Goal: Task Accomplishment & Management: Manage account settings

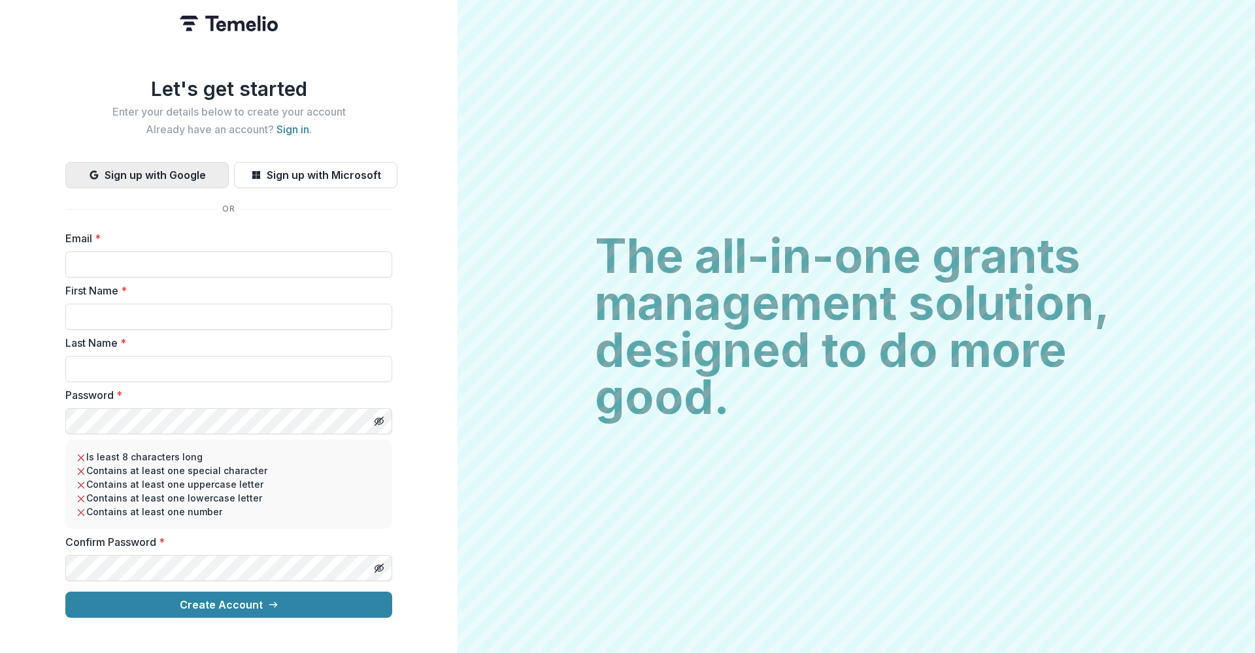
click at [174, 174] on button "Sign up with Google" at bounding box center [146, 175] width 163 height 26
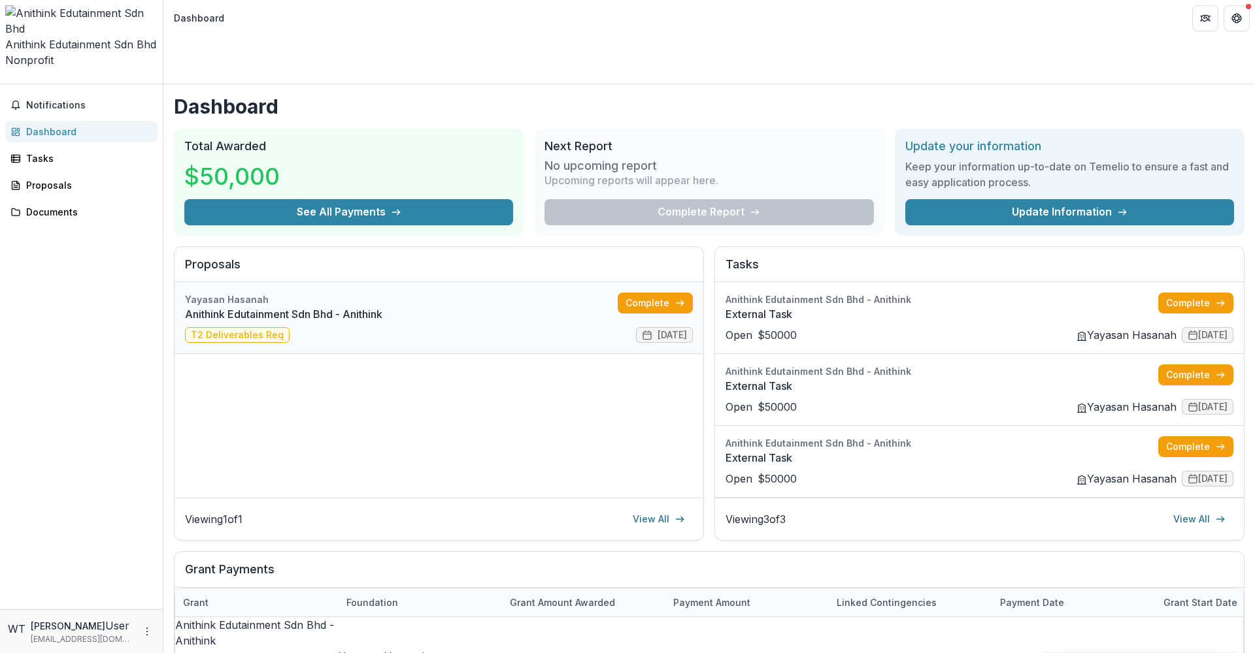
click at [213, 306] on link "Anithink Edutainment Sdn Bhd - Anithink" at bounding box center [401, 314] width 433 height 16
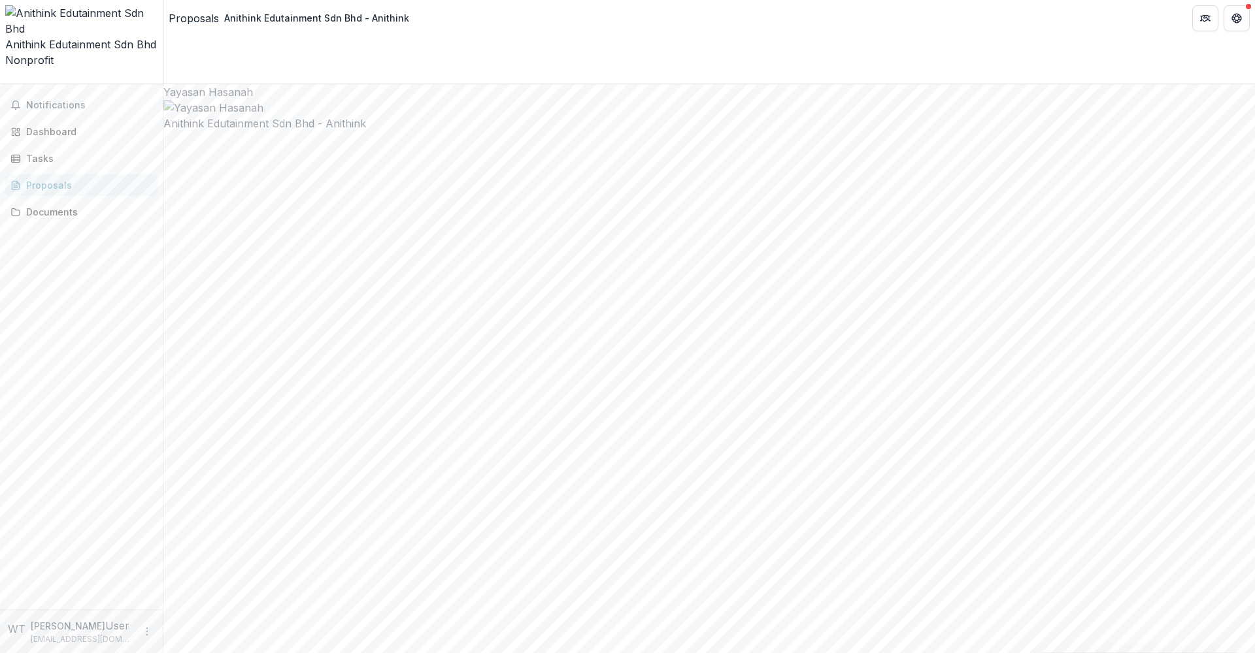
click at [29, 152] on div "Tasks" at bounding box center [86, 159] width 121 height 14
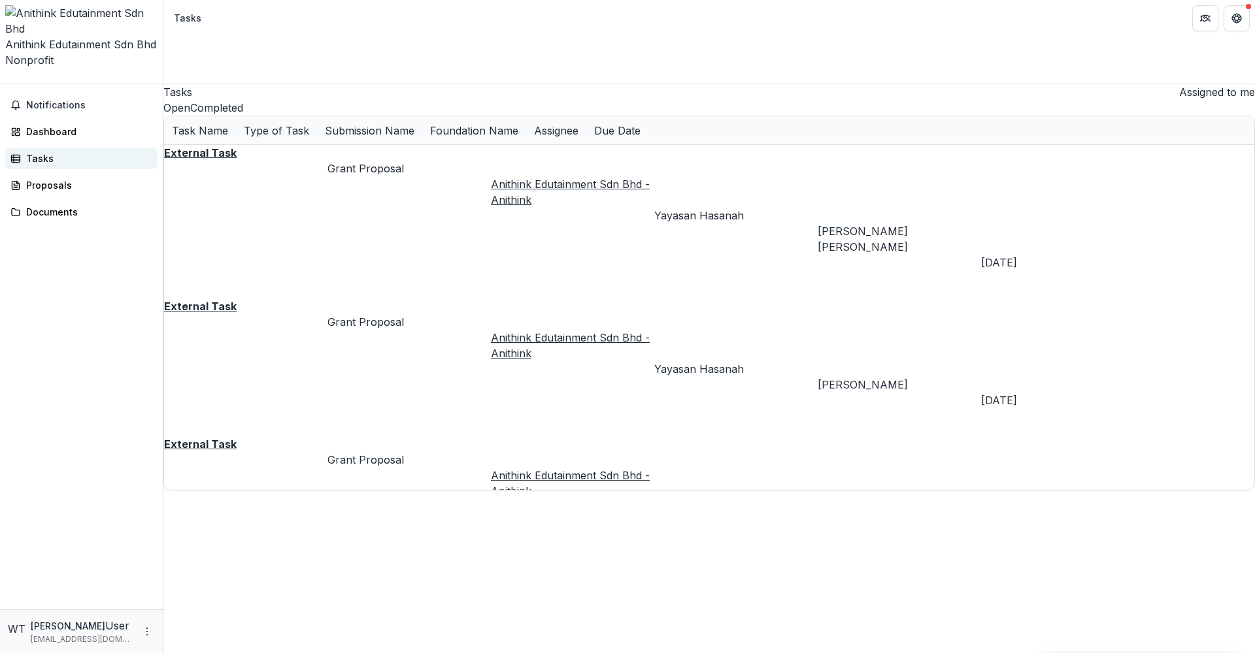
click at [35, 152] on div "Tasks" at bounding box center [86, 159] width 121 height 14
click at [37, 125] on div "Dashboard" at bounding box center [86, 132] width 121 height 14
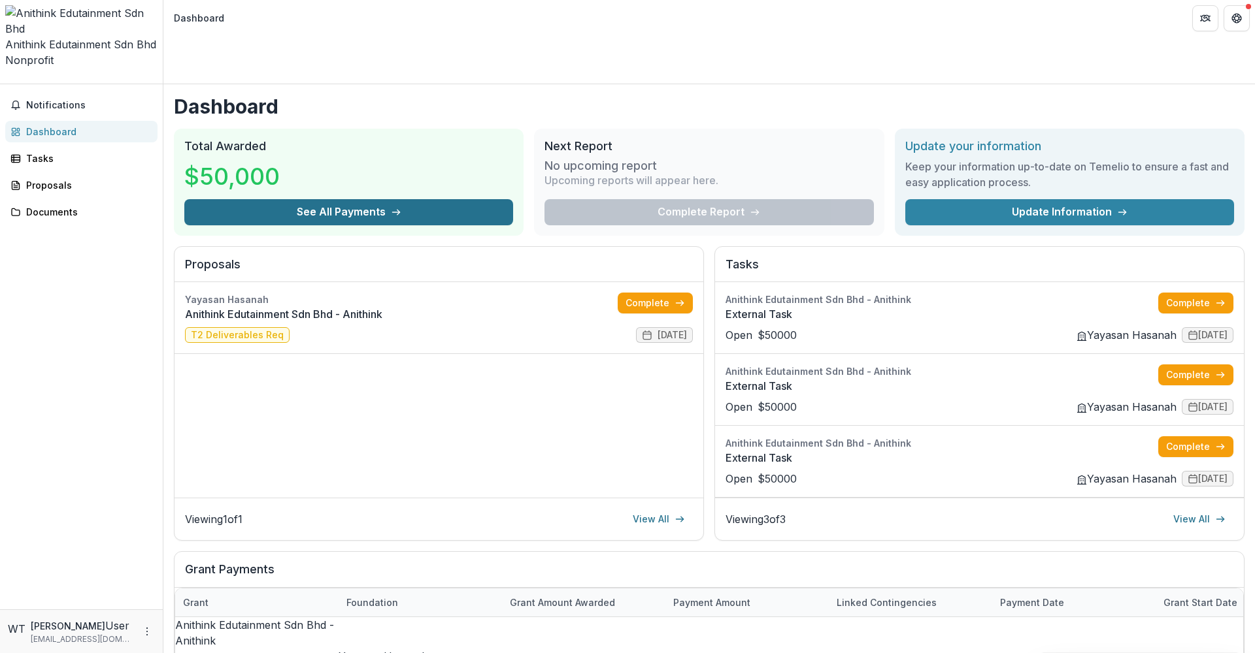
click at [406, 199] on button "See All Payments" at bounding box center [348, 212] width 329 height 26
click at [519, 399] on div "Yayasan Hasanah Anithink Edutainment Sdn Bhd - Anithink Complete T2 Deliverable…" at bounding box center [438, 390] width 529 height 216
